Goal: Obtain resource: Download file/media

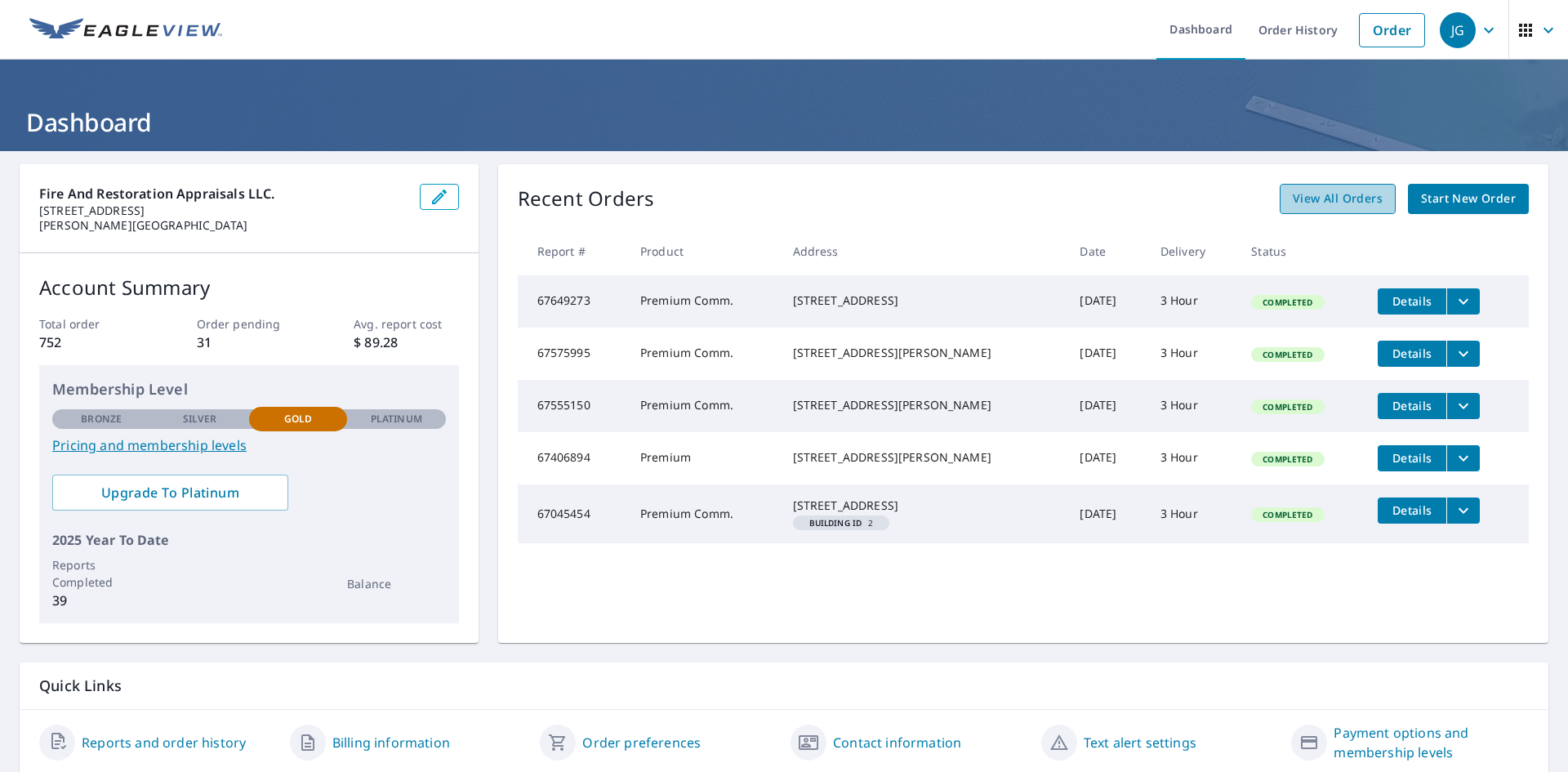
click at [1366, 193] on span "View All Orders" at bounding box center [1338, 200] width 90 height 21
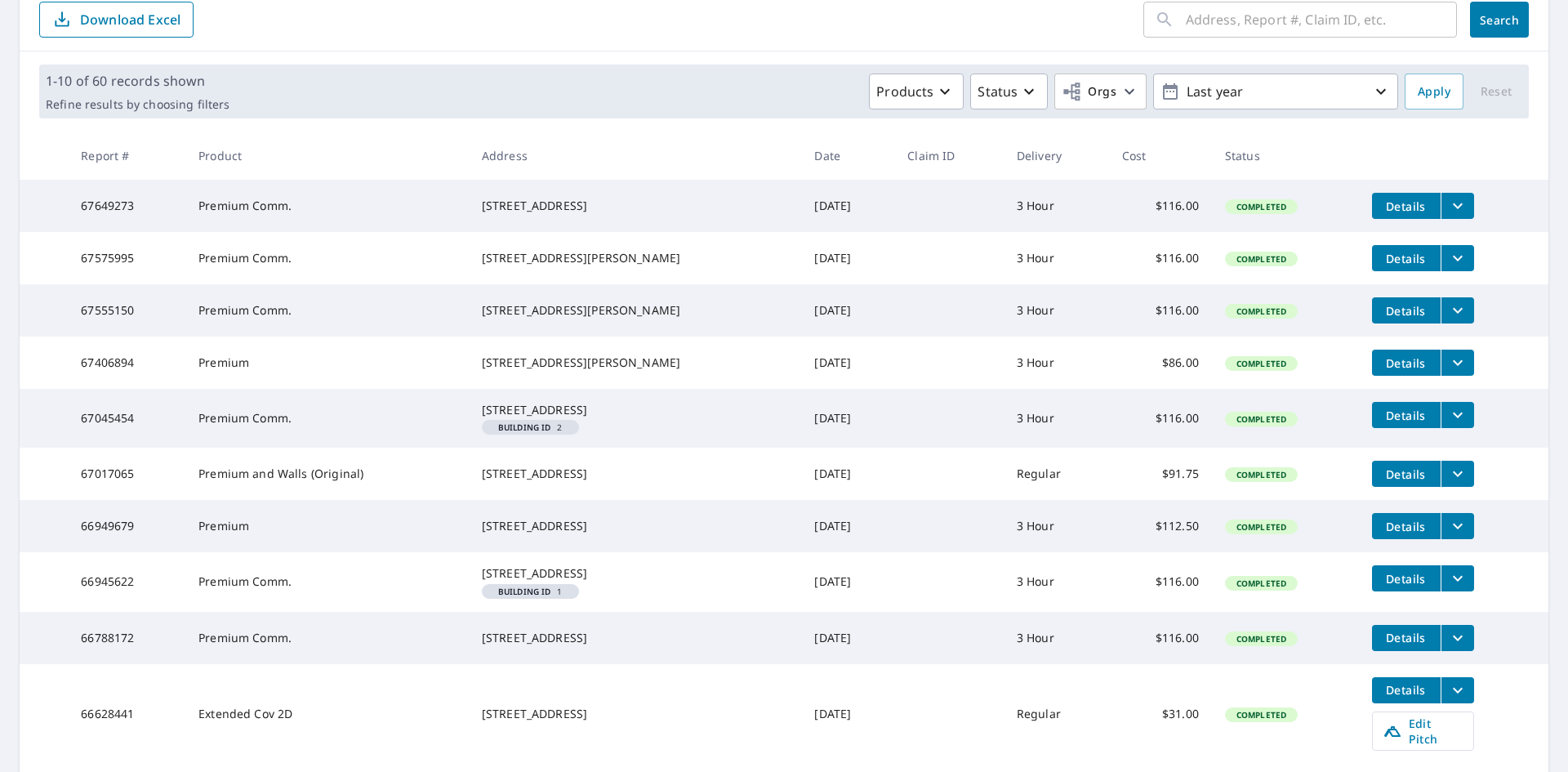
scroll to position [361, 0]
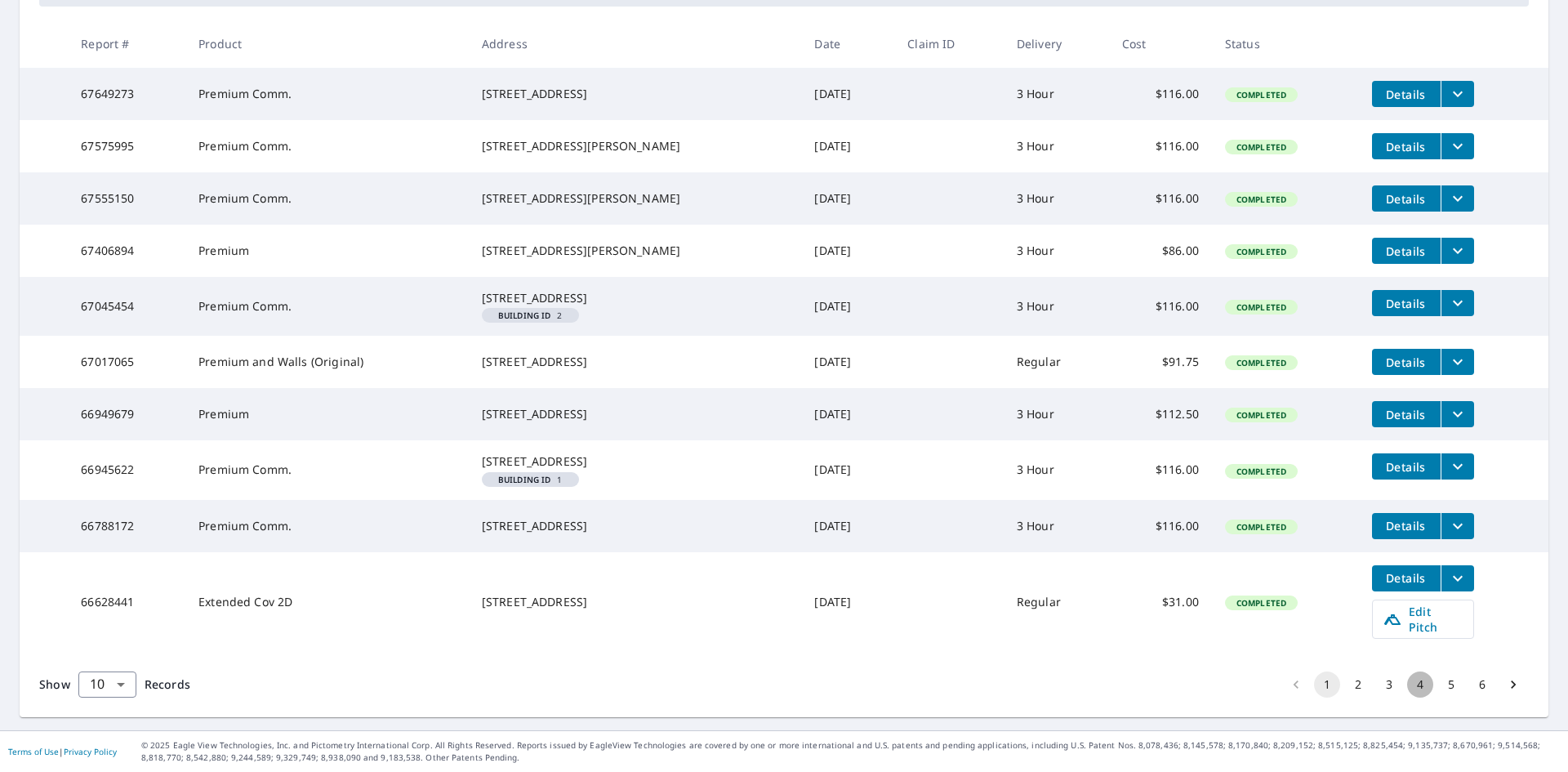
click at [1407, 686] on button "4" at bounding box center [1420, 684] width 26 height 26
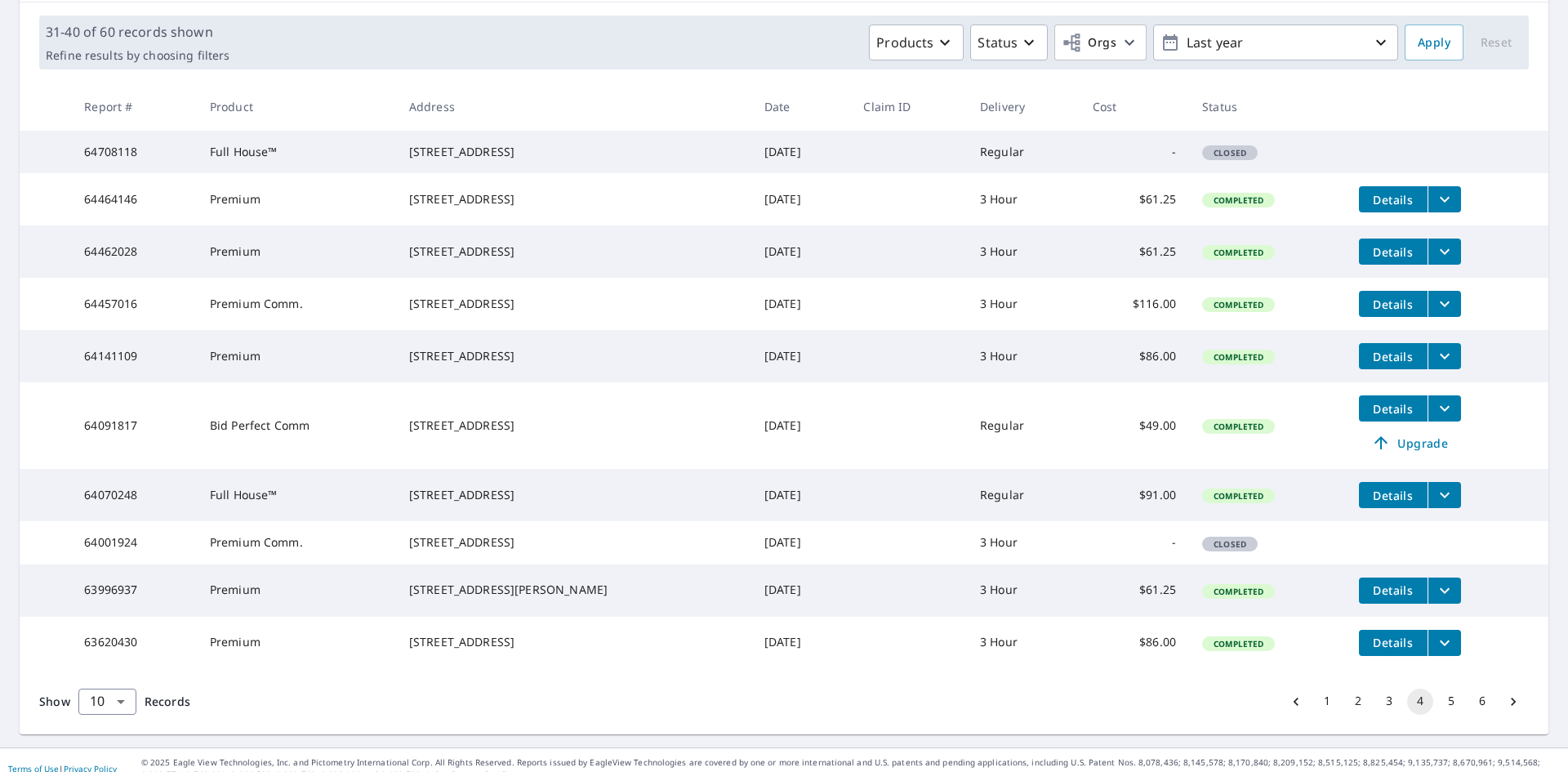
scroll to position [326, 0]
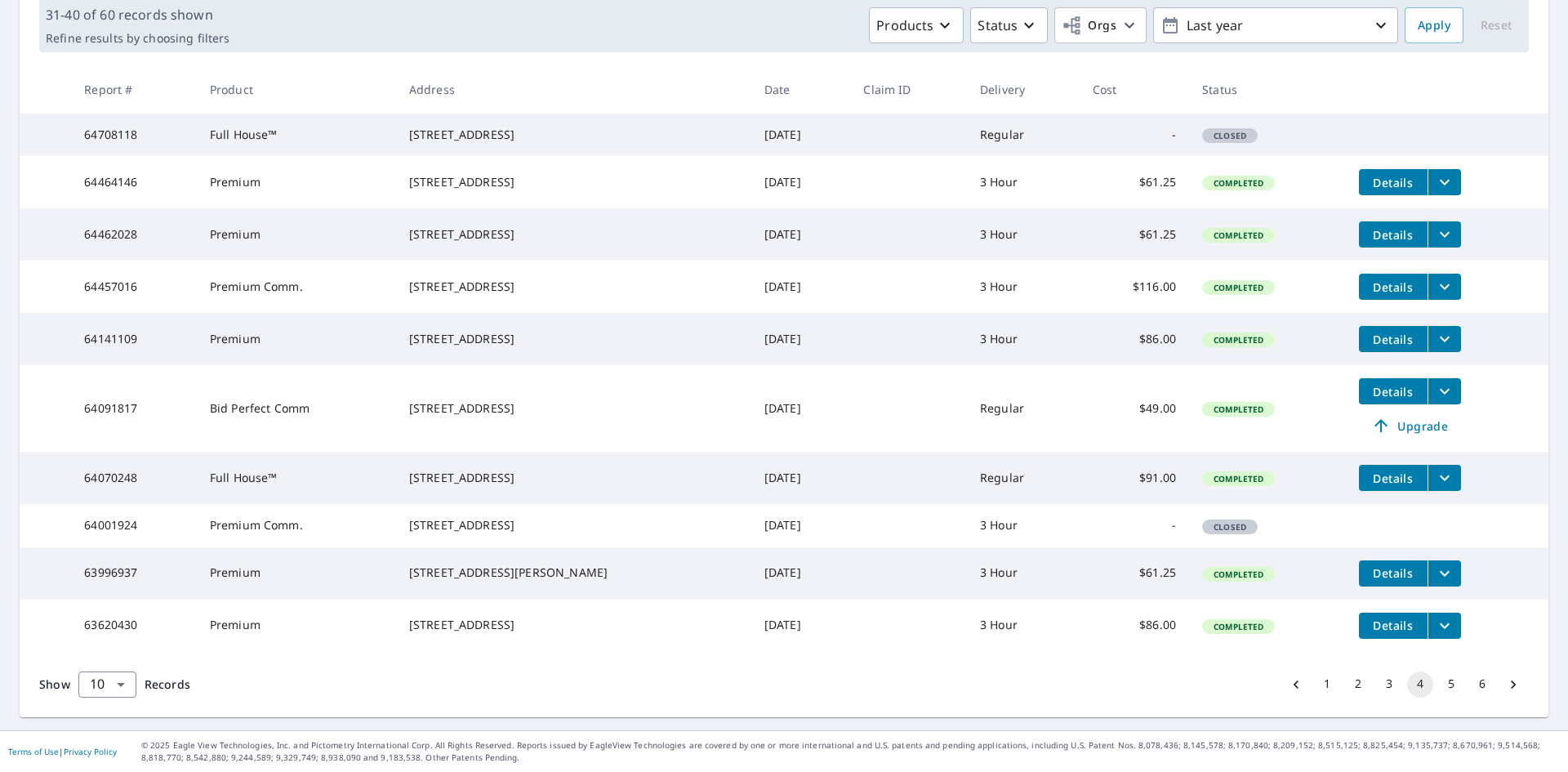
click at [1438, 684] on button "5" at bounding box center [1451, 684] width 26 height 26
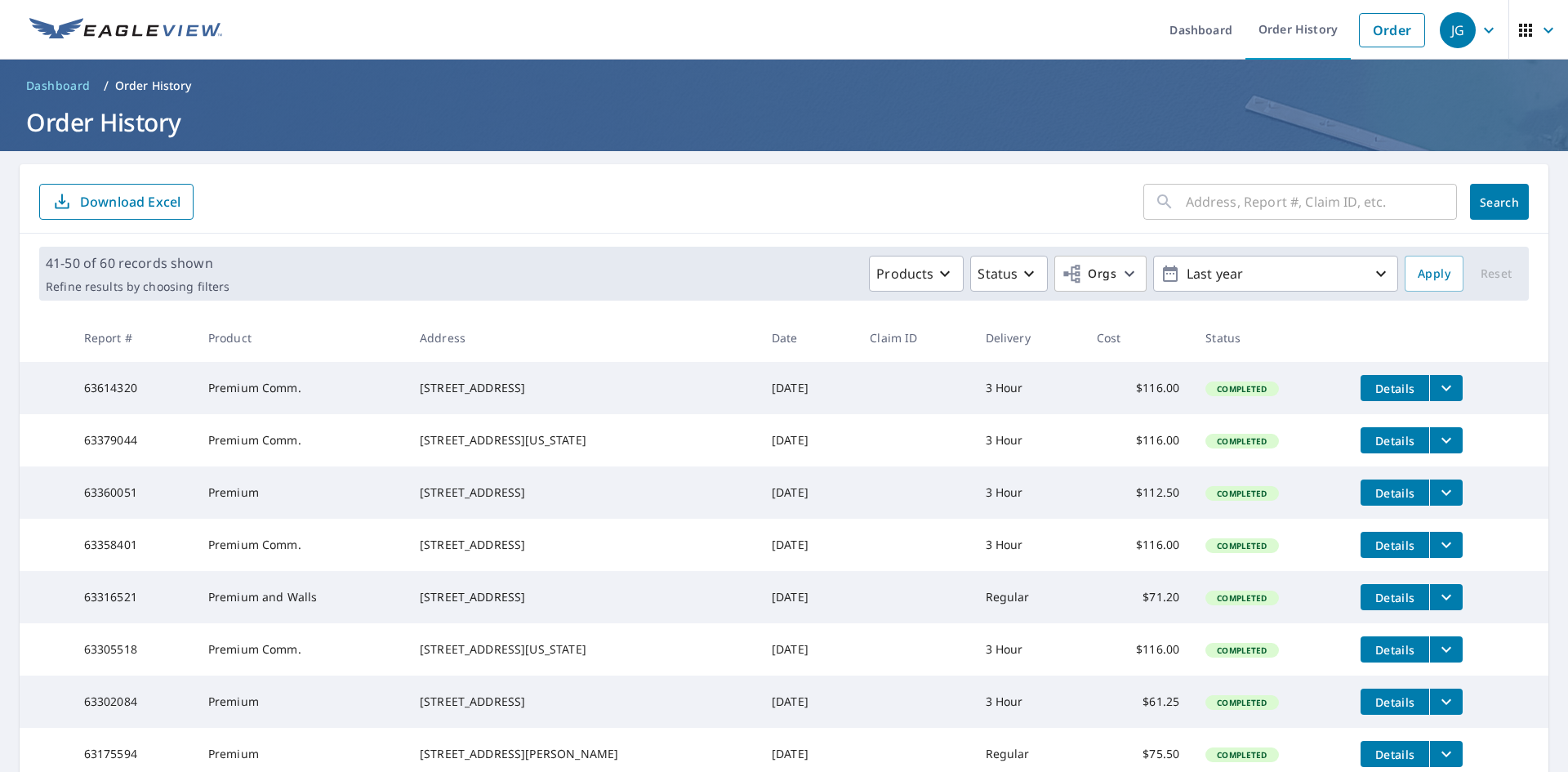
scroll to position [298, 0]
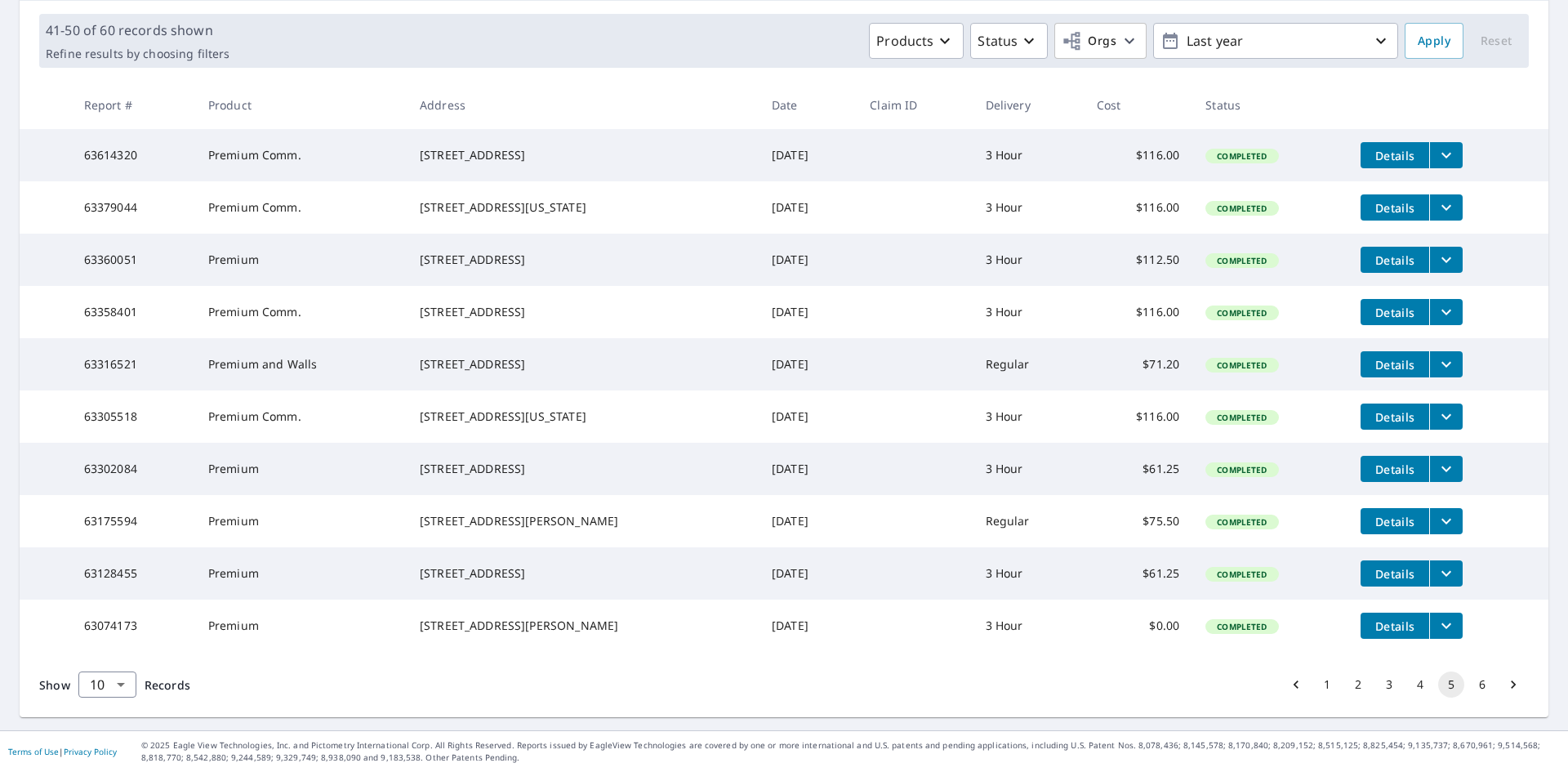
click at [1471, 684] on button "6" at bounding box center [1482, 684] width 26 height 26
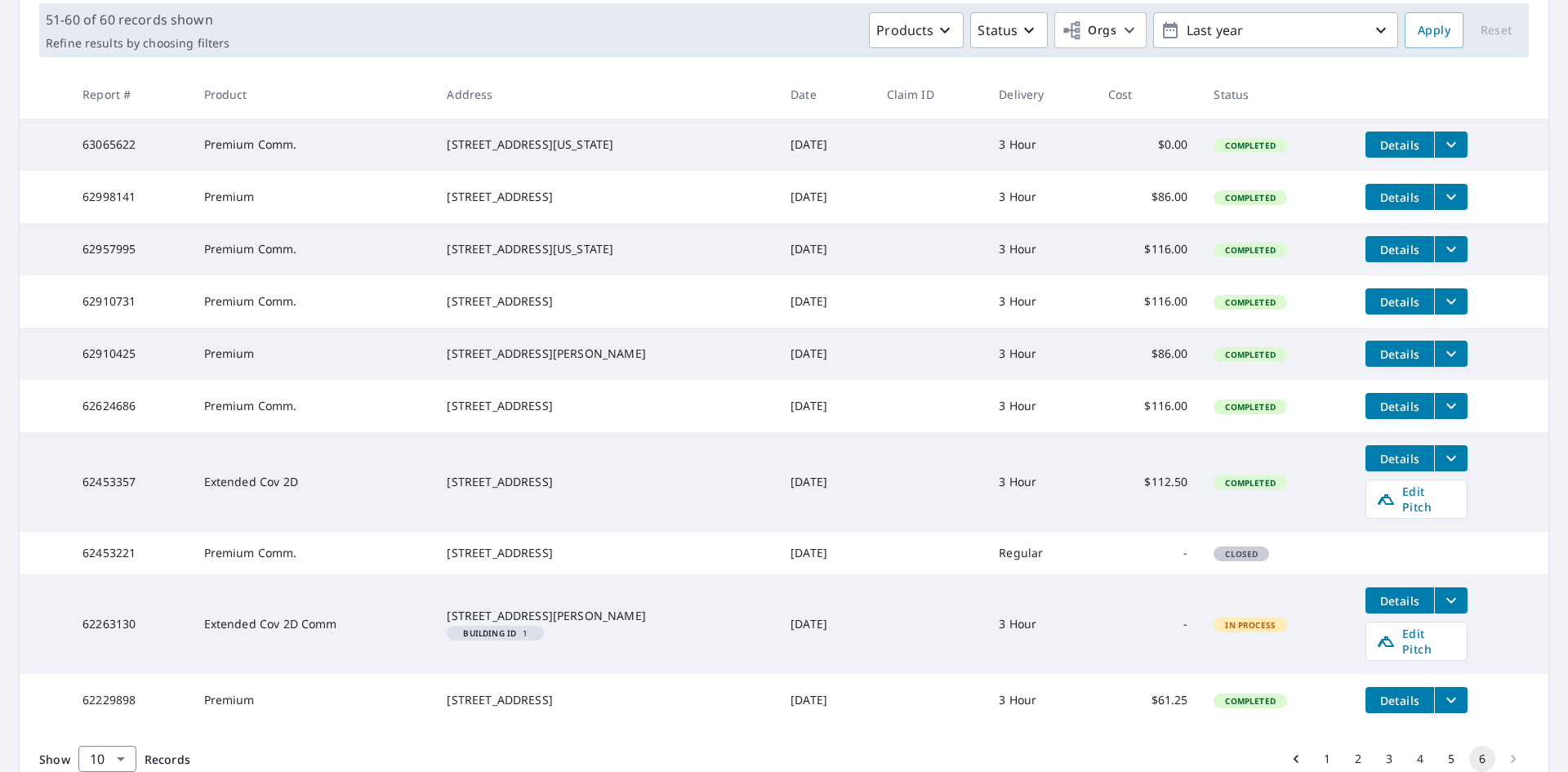
scroll to position [327, 0]
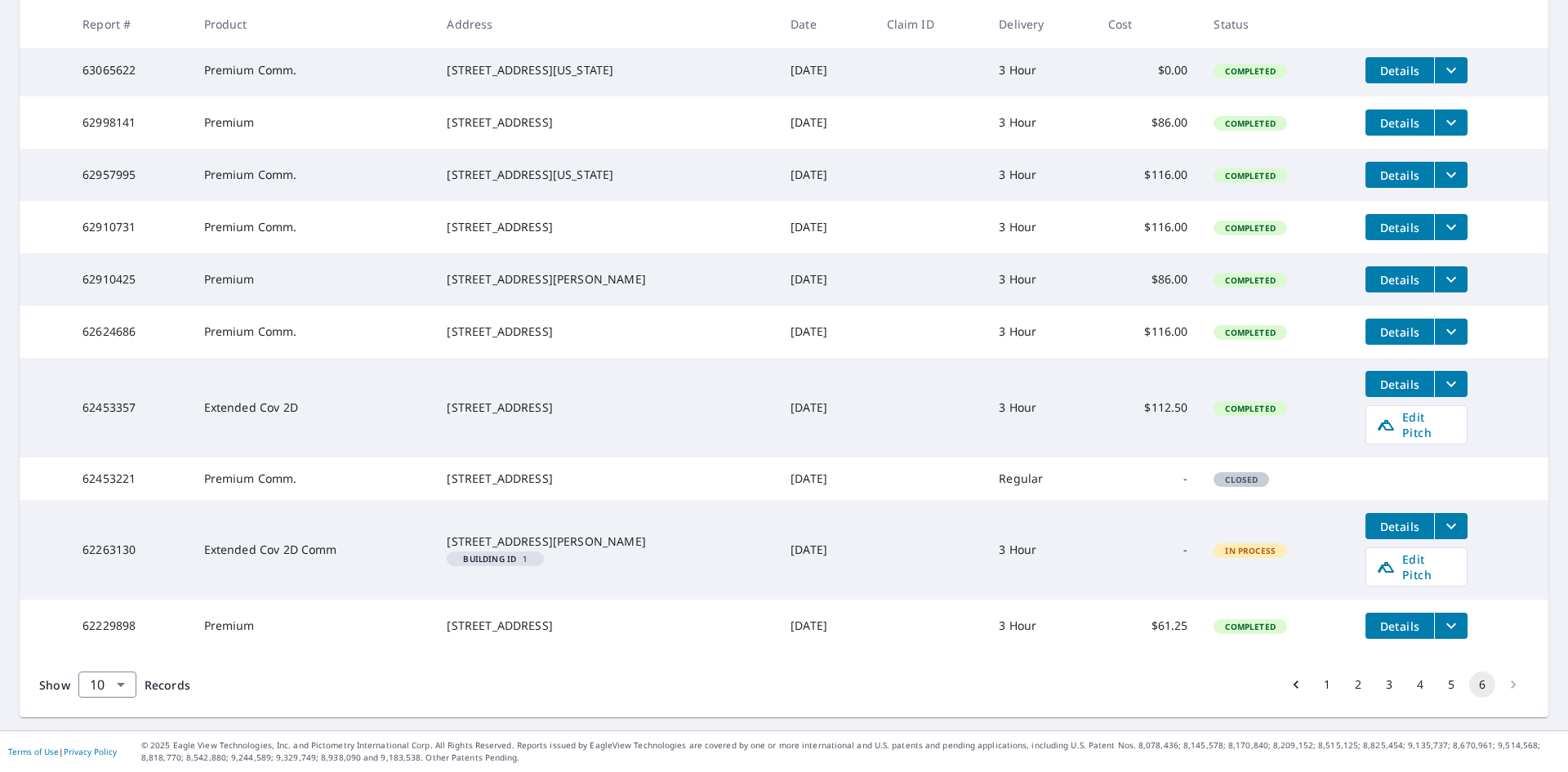
click at [1447, 629] on icon "filesDropdownBtn-62229898" at bounding box center [1451, 625] width 10 height 6
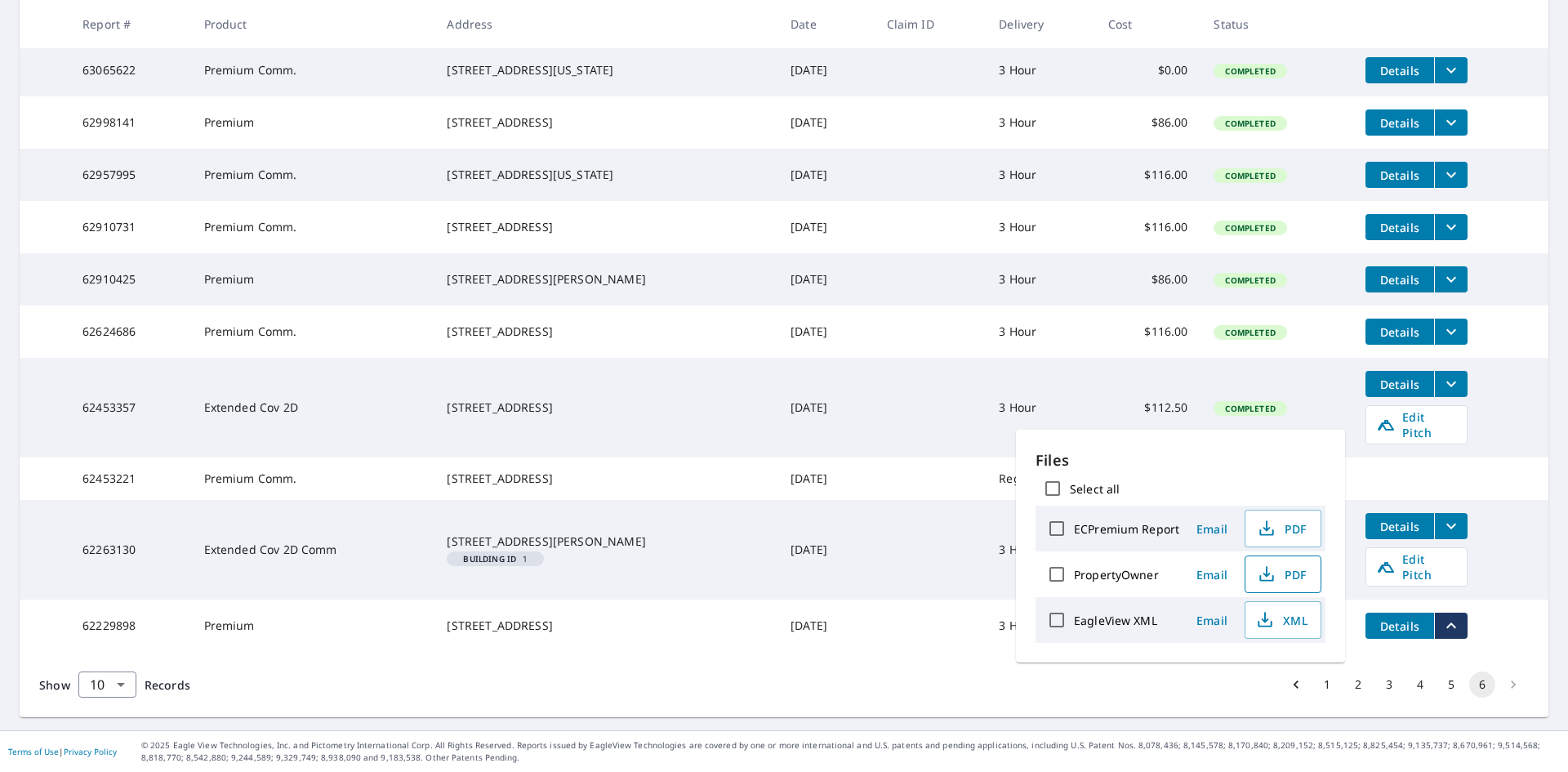
click at [1277, 577] on span "PDF" at bounding box center [1281, 574] width 52 height 20
click at [1300, 540] on button "PDF" at bounding box center [1283, 528] width 77 height 37
